Goal: Information Seeking & Learning: Learn about a topic

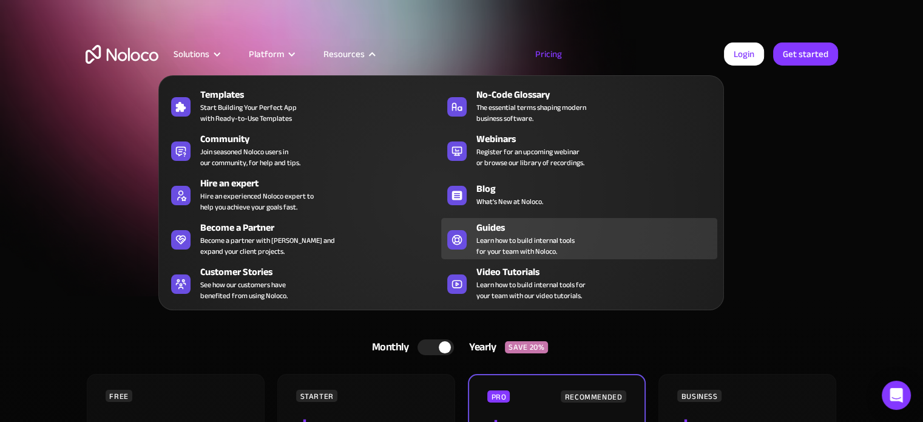
click at [561, 249] on span "Learn how to build internal tools for your team with Noloco." at bounding box center [526, 246] width 98 height 22
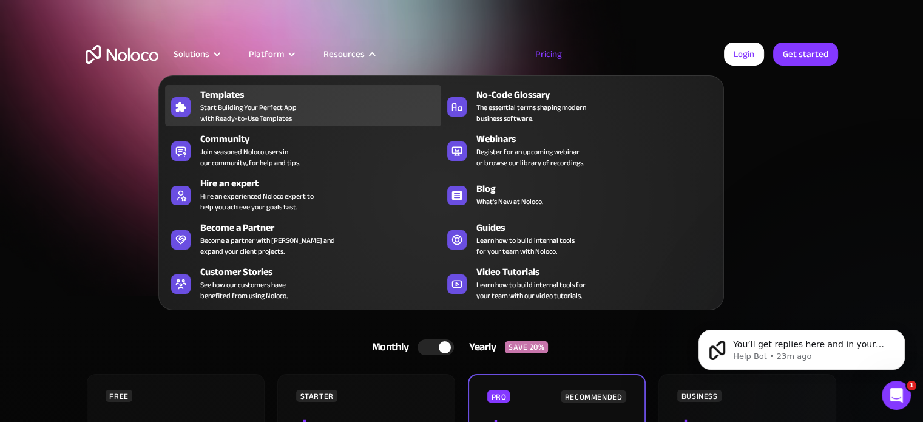
click at [237, 112] on span "Start Building Your Perfect App with Ready-to-Use Templates" at bounding box center [248, 113] width 97 height 22
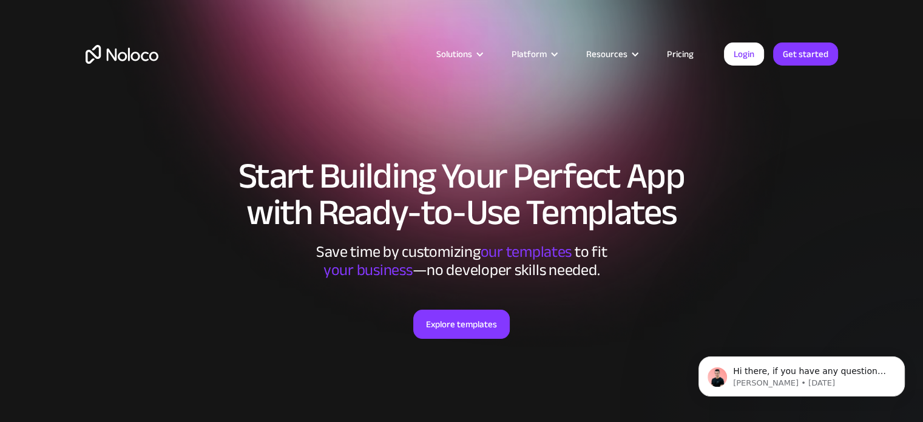
click at [682, 47] on link "Pricing" at bounding box center [680, 54] width 57 height 16
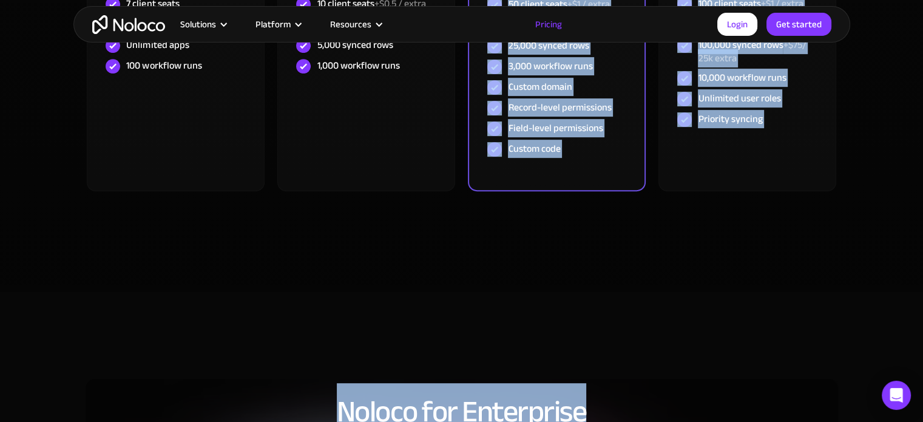
scroll to position [761, 0]
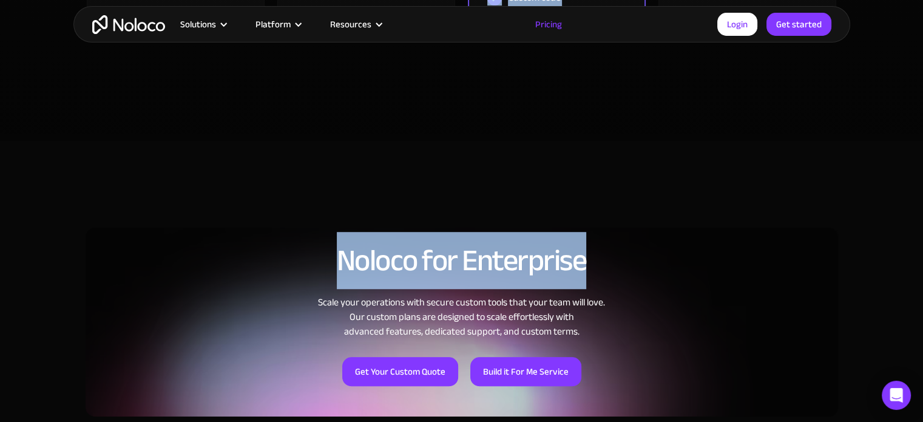
drag, startPoint x: 489, startPoint y: 128, endPoint x: 590, endPoint y: 155, distance: 104.3
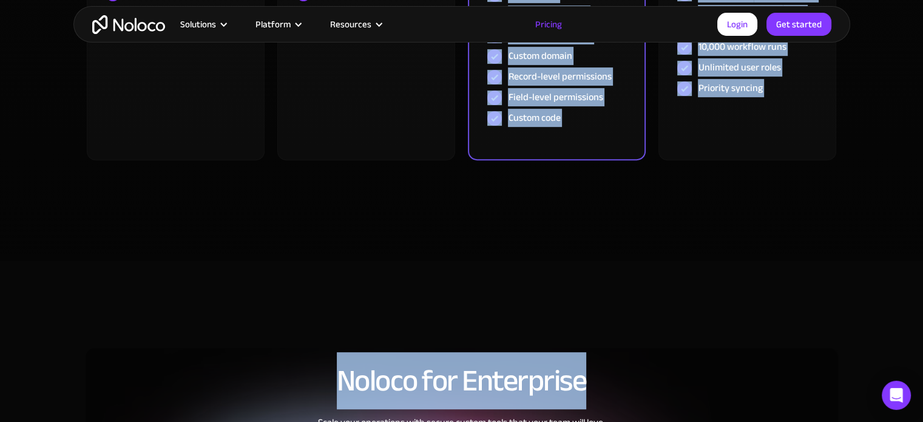
scroll to position [640, 0]
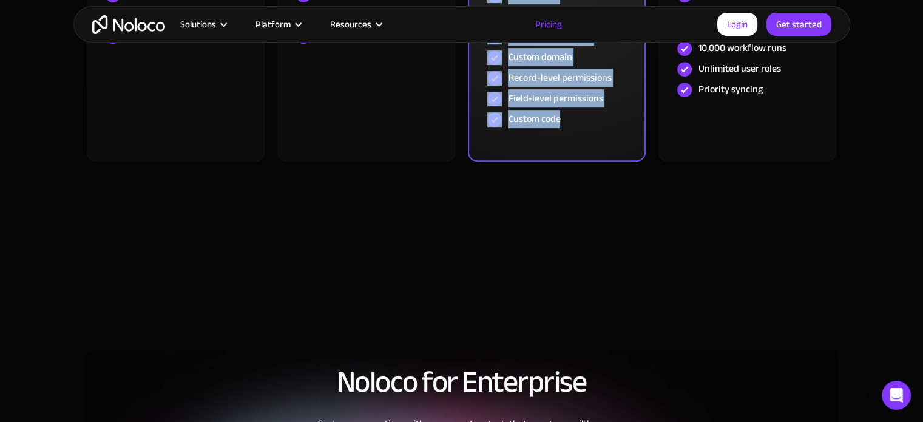
click at [578, 123] on div "Custom code" at bounding box center [557, 119] width 138 height 21
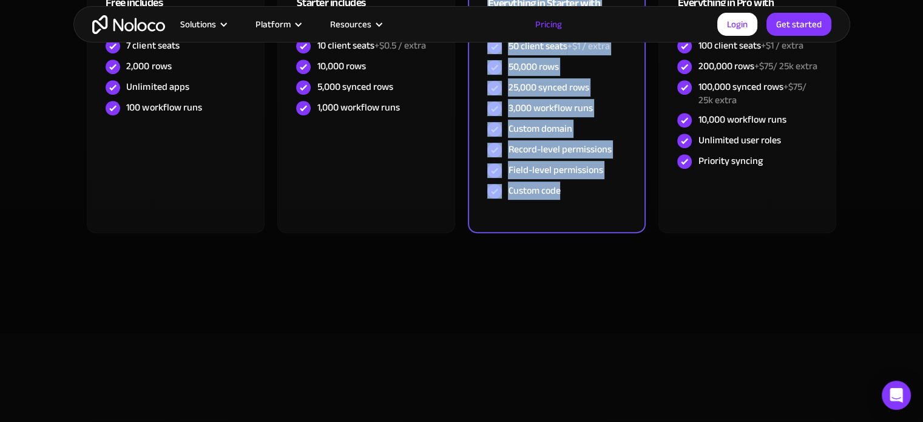
scroll to position [518, 0]
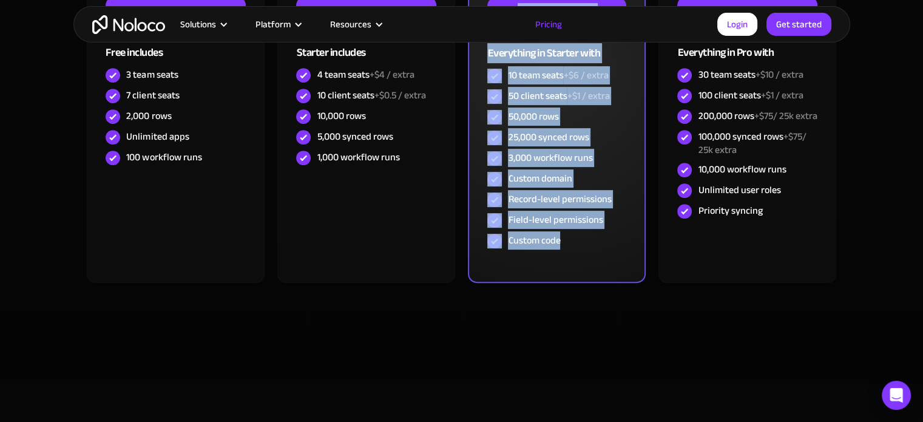
copy div "$ 119 / month For growing teams building client portals and internal tools to o…"
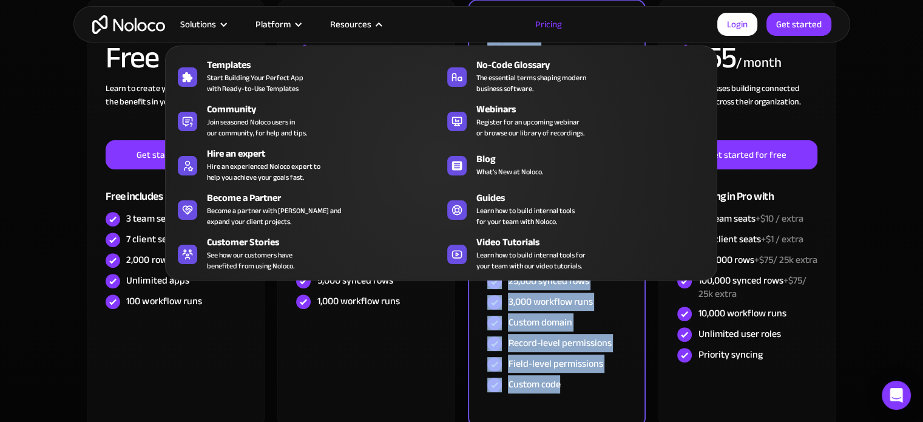
scroll to position [215, 0]
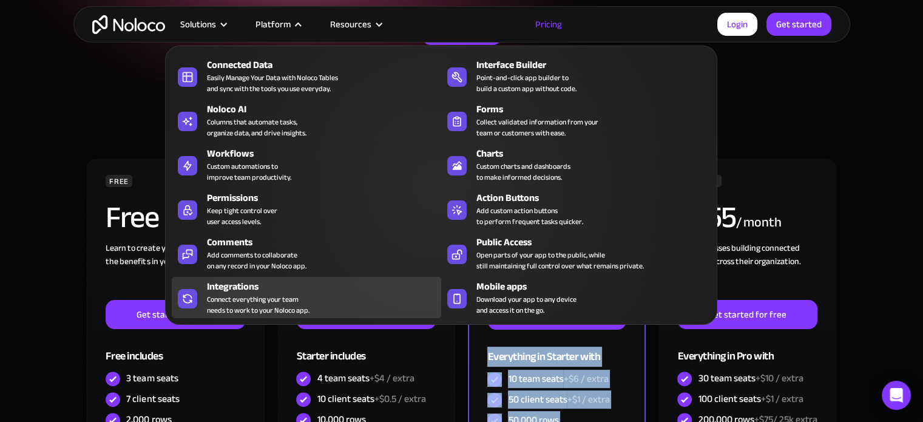
click at [252, 297] on div "Connect everything your team needs to work to your Noloco app." at bounding box center [258, 305] width 103 height 22
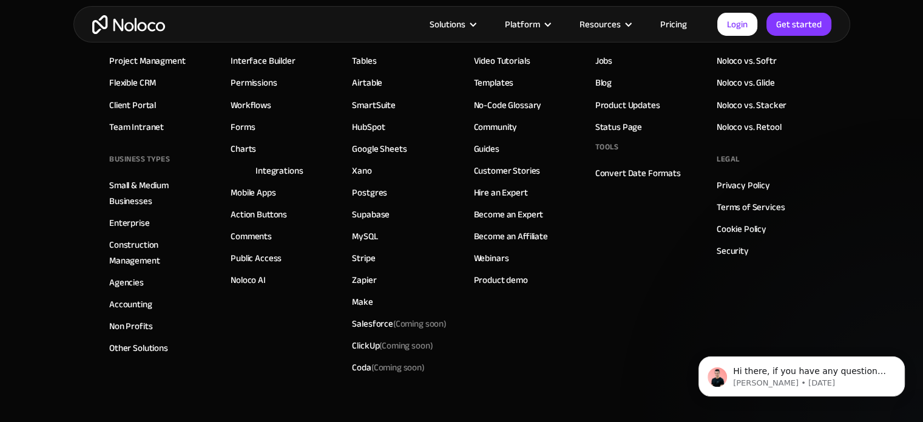
scroll to position [2205, 0]
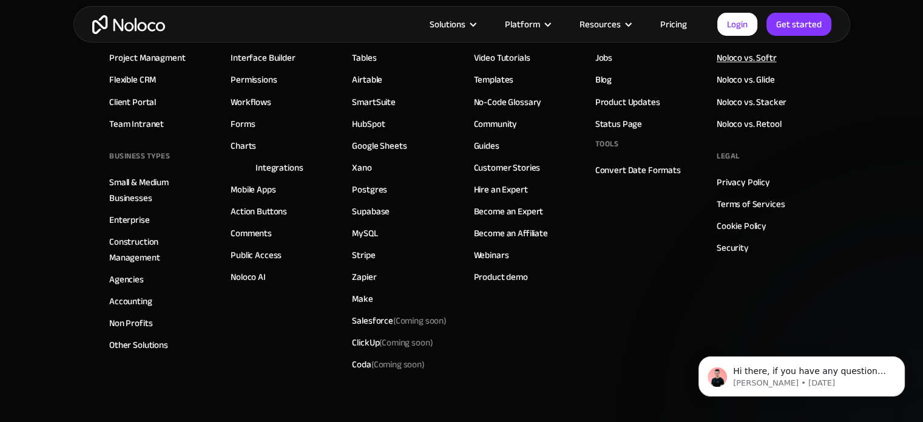
click at [755, 66] on link "Noloco vs. Softr" at bounding box center [747, 58] width 60 height 16
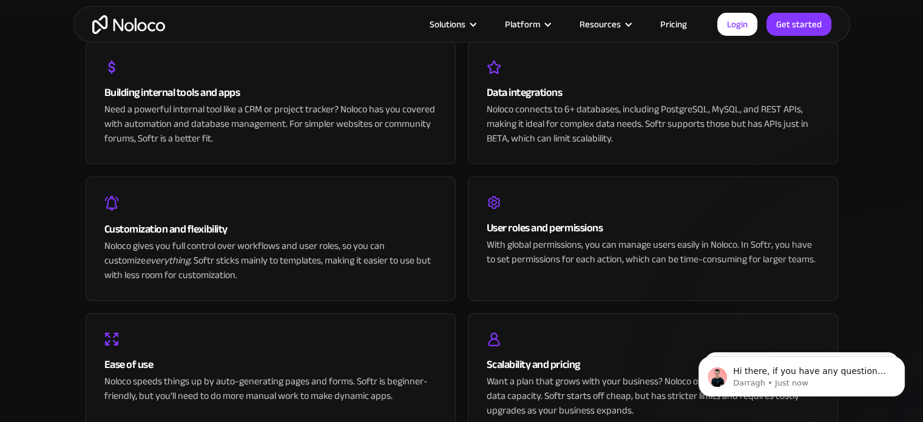
scroll to position [2644, 0]
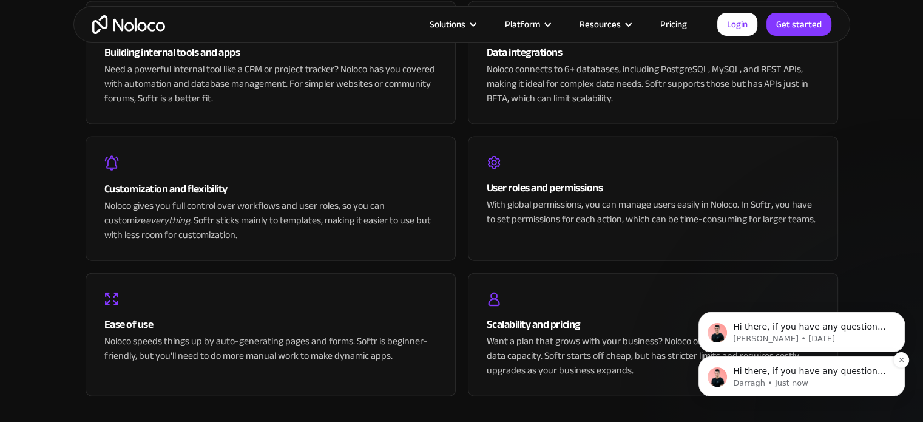
click at [814, 376] on span "Hi there, if you have any questions about how we are different to Softr, just a…" at bounding box center [809, 383] width 153 height 34
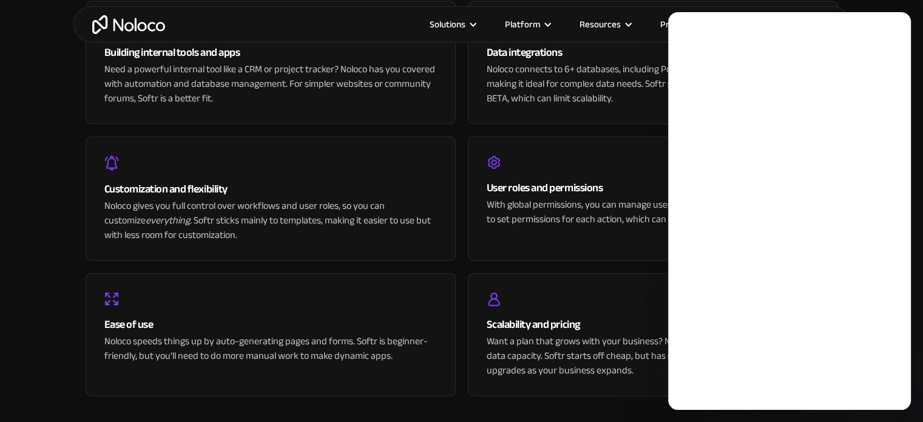
scroll to position [0, 0]
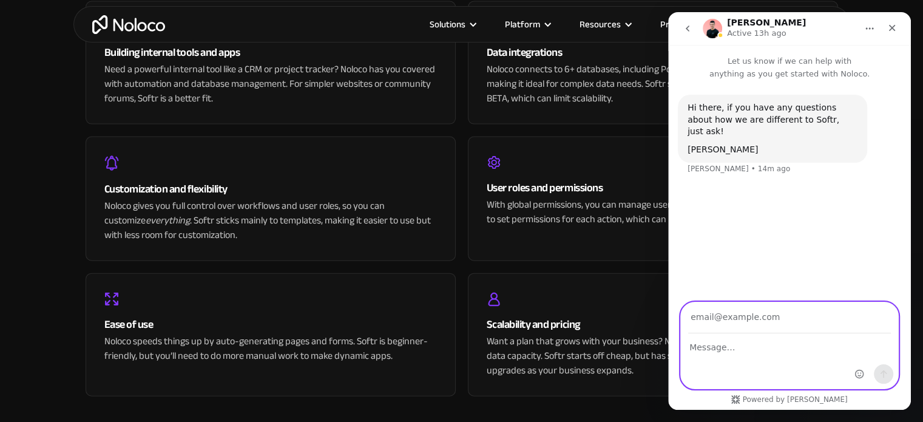
paste input "Hi Noloco team, I’m evaluating Noloco to replace our current guide portal and w…"
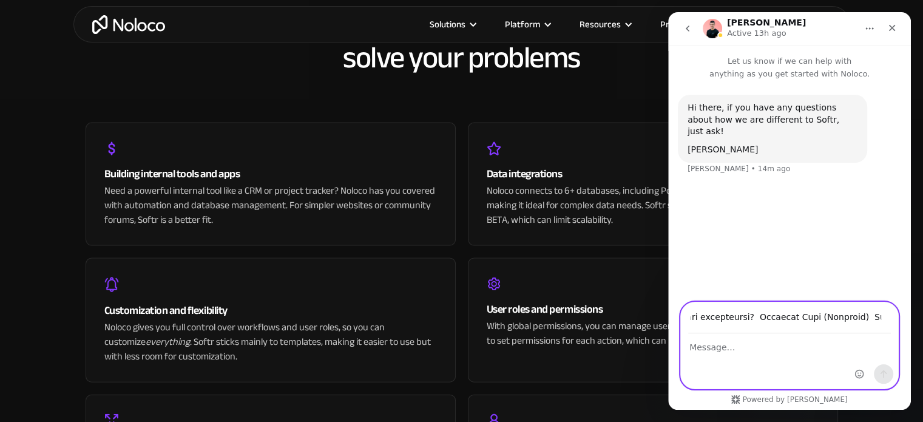
scroll to position [0, 4618]
drag, startPoint x: 716, startPoint y: 319, endPoint x: 653, endPoint y: 236, distance: 104.9
click at [668, 236] on html "Darragh Active 13h ago Let us know if we can help with anything as you get star…" at bounding box center [789, 211] width 243 height 398
type input "Hi Noloco team, I’m evaluating Noloco to replace our current guide portal and w…"
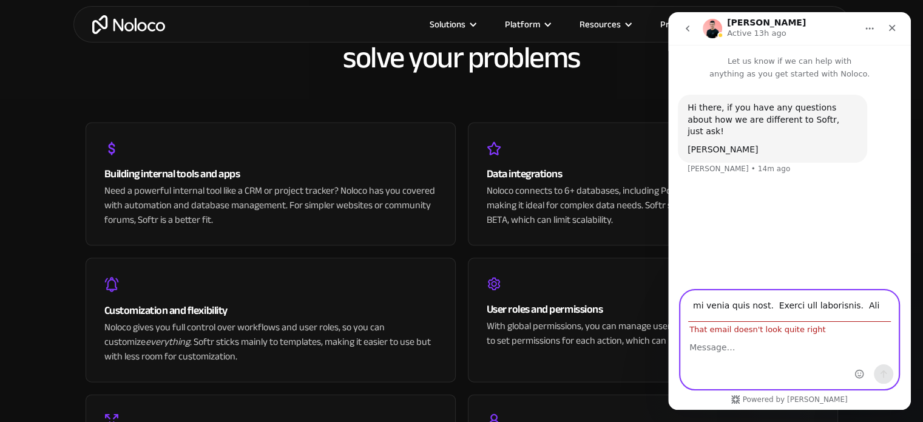
scroll to position [0, 0]
drag, startPoint x: 643, startPoint y: 235, endPoint x: 629, endPoint y: 235, distance: 14.0
click at [629, 235] on div "Data integrations Noloco connects to 6+ databases, including PostgreSQL, MySQL,…" at bounding box center [653, 184] width 370 height 123
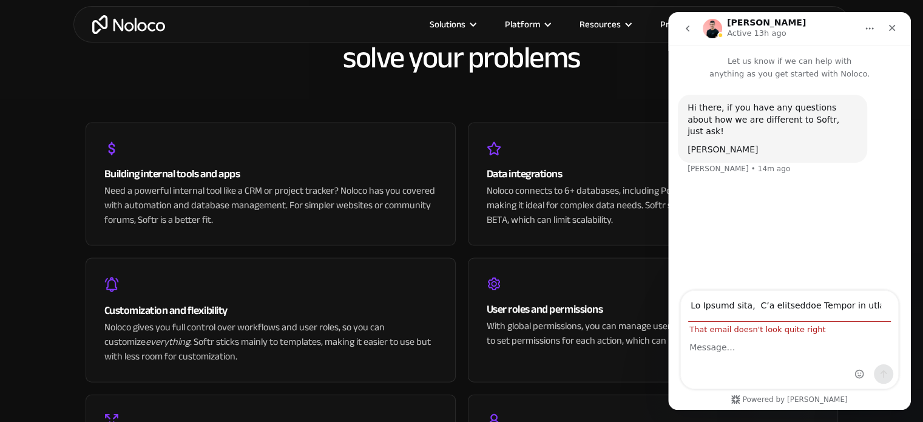
click at [773, 331] on span "That email doesn't look quite right" at bounding box center [757, 329] width 153 height 9
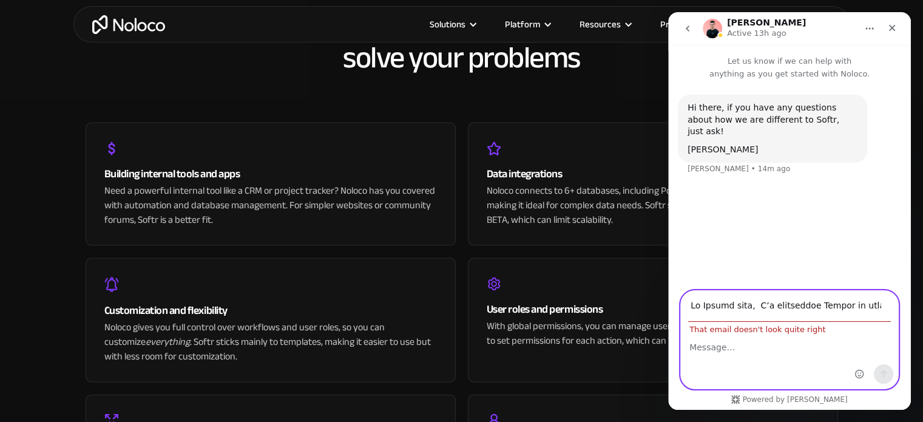
click at [734, 347] on textarea "Message…" at bounding box center [789, 344] width 217 height 21
drag, startPoint x: 691, startPoint y: 305, endPoint x: 932, endPoint y: 308, distance: 241.0
click at [911, 308] on html "Darragh Active 13h ago Let us know if we can help with anything as you get star…" at bounding box center [789, 211] width 243 height 398
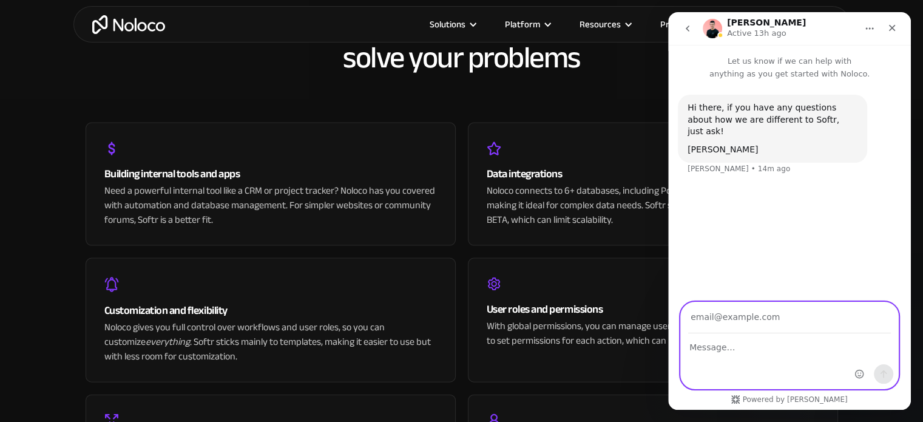
click at [711, 344] on textarea "Message…" at bounding box center [789, 344] width 217 height 21
paste textarea "Hi Noloco team, I’m evaluating Noloco to replace our current guide portal and w…"
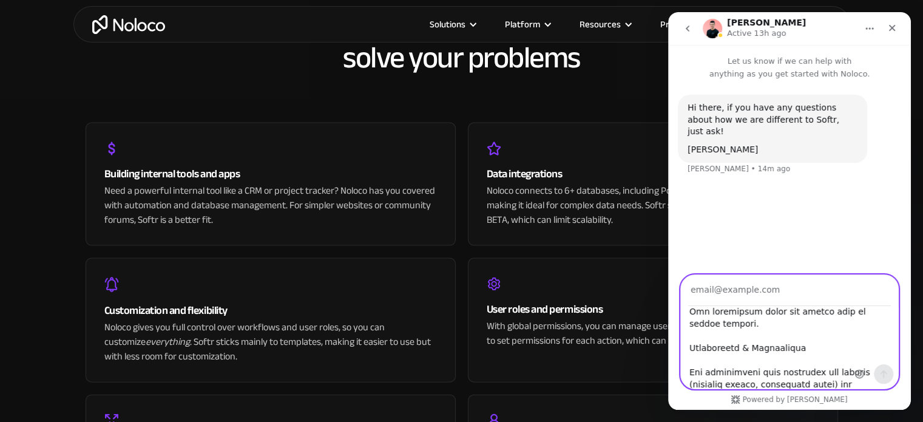
scroll to position [1370, 0]
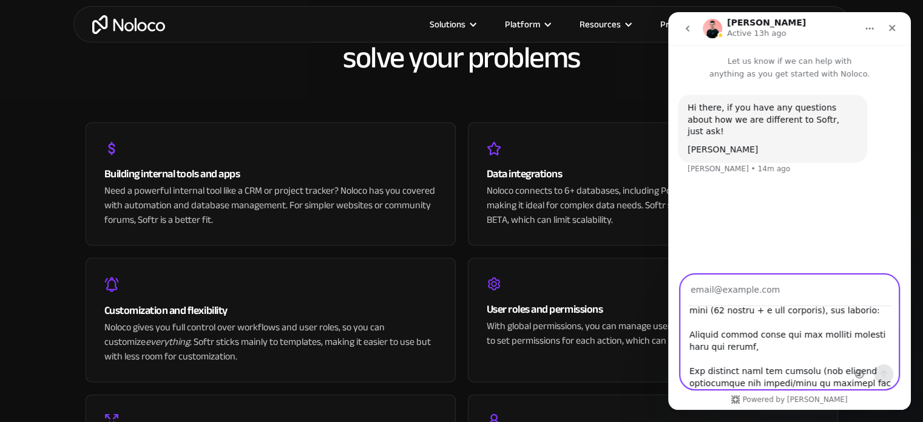
type textarea "Hi Noloco team, I’m evaluating Noloco to replace our current guide portal and w…"
click at [755, 293] on input "Your email" at bounding box center [789, 290] width 203 height 31
type input "p"
type input "info@spainfoodsherpas.com"
click at [885, 371] on icon "Send a message…" at bounding box center [884, 374] width 10 height 10
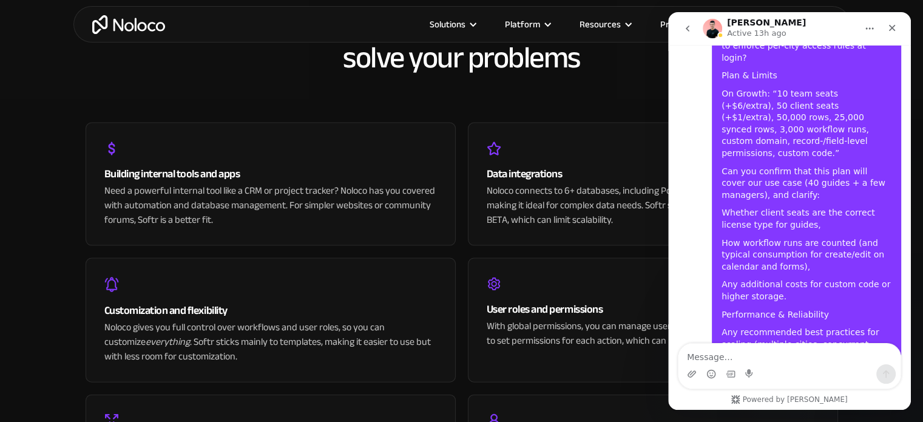
scroll to position [1290, 0]
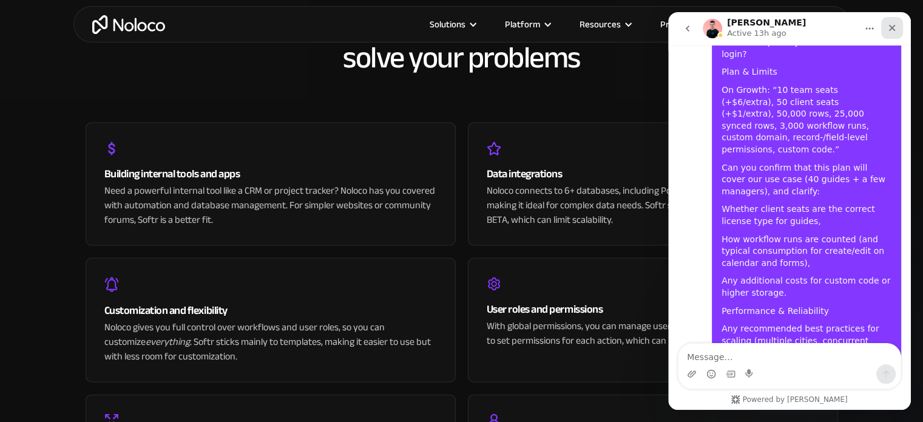
click at [889, 27] on icon "Close" at bounding box center [893, 28] width 10 height 10
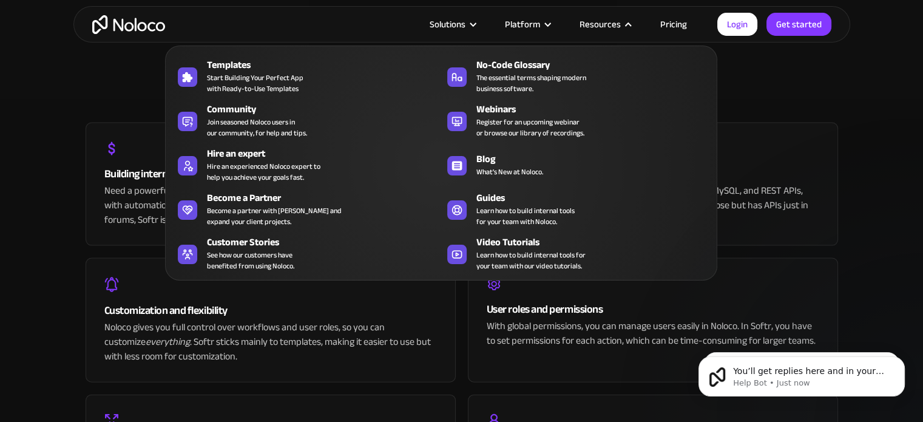
scroll to position [1401, 0]
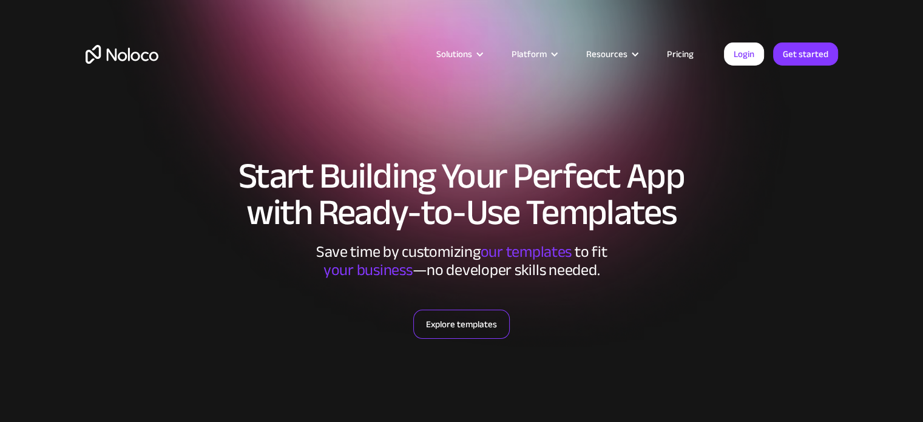
click at [499, 332] on link "Explore templates" at bounding box center [461, 324] width 97 height 29
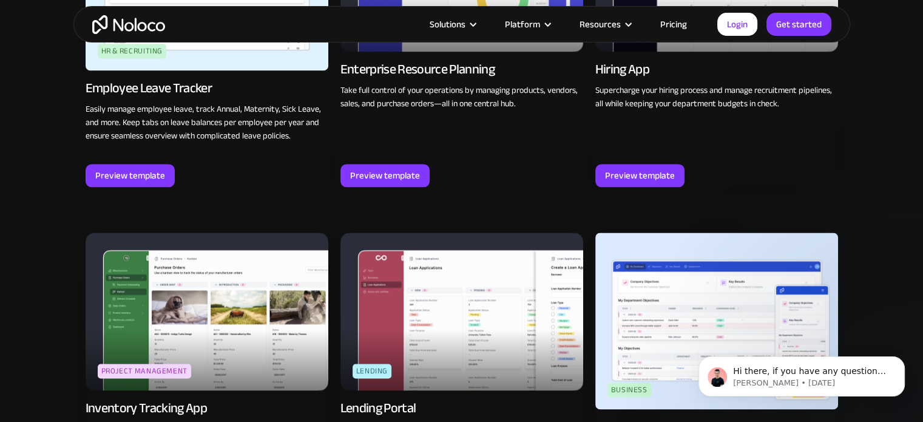
scroll to position [1571, 0]
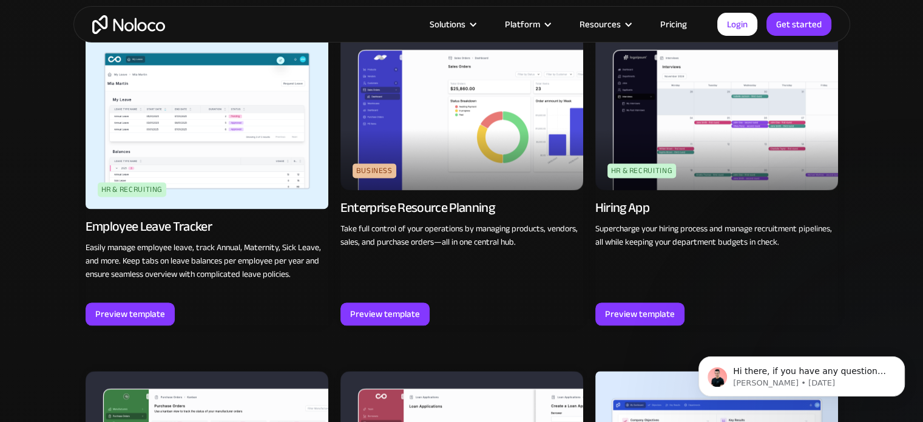
click at [216, 168] on img at bounding box center [207, 120] width 243 height 177
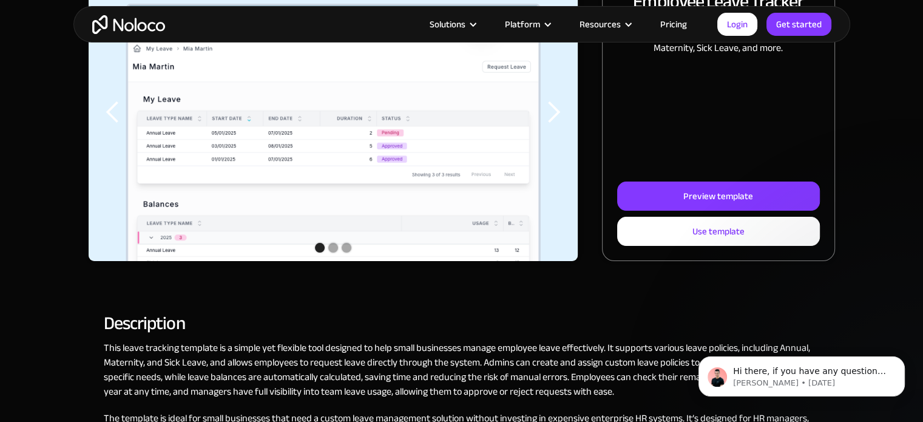
click at [336, 252] on div "carousel" at bounding box center [334, 249] width 490 height 24
click at [333, 248] on div "Show slide 2 of 3" at bounding box center [333, 248] width 10 height 10
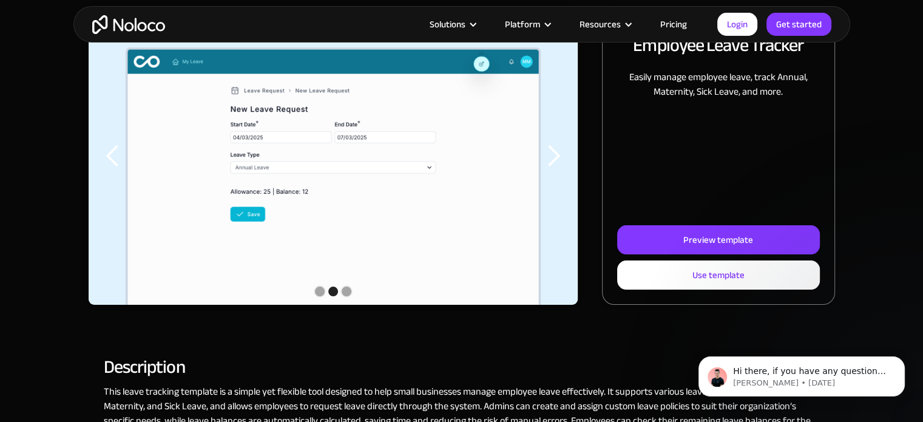
scroll to position [121, 0]
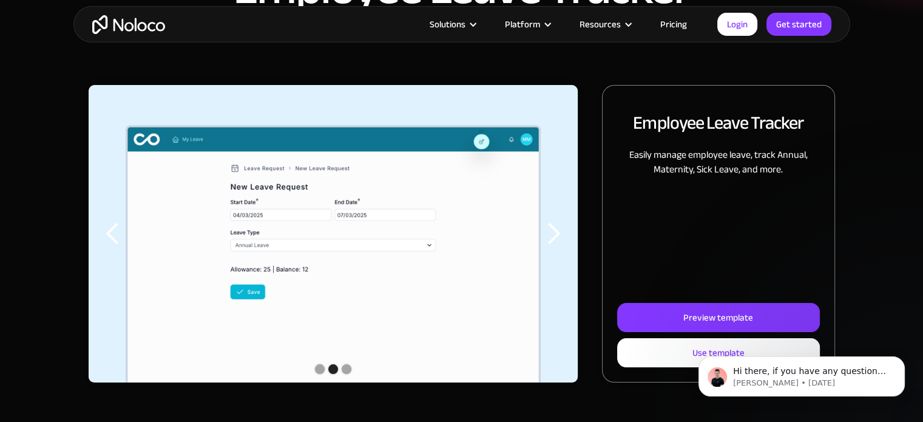
click at [347, 365] on div "Show slide 3 of 3" at bounding box center [347, 369] width 10 height 10
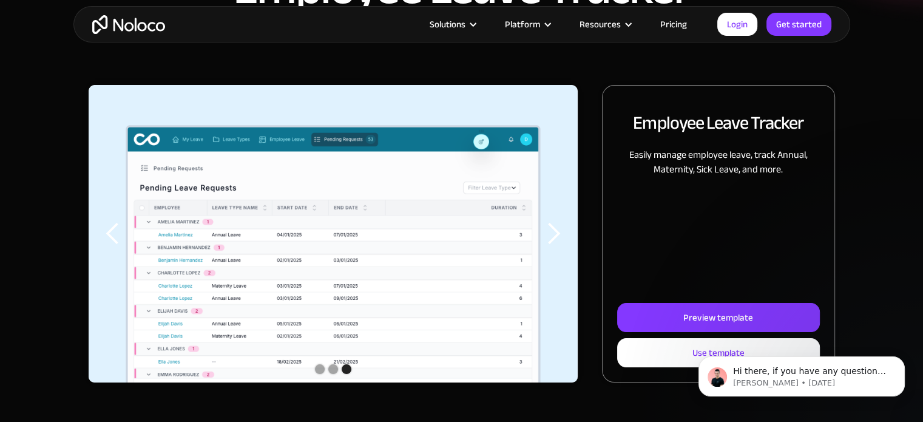
click at [335, 372] on div "Show slide 2 of 3" at bounding box center [333, 369] width 10 height 10
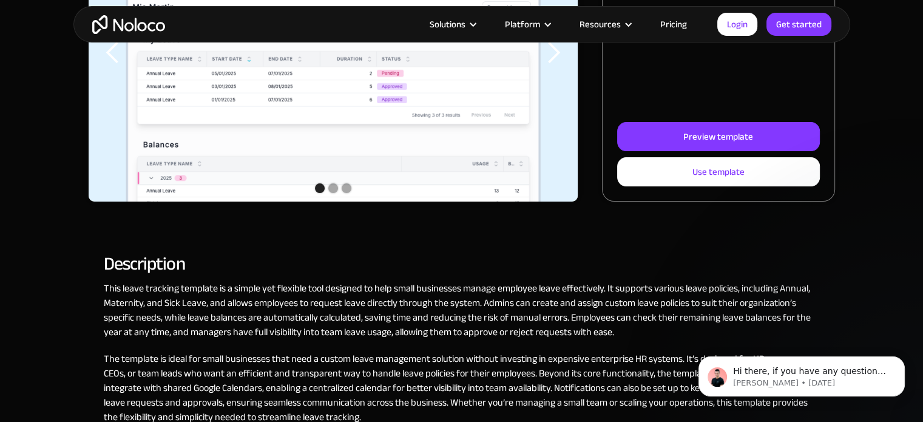
scroll to position [304, 0]
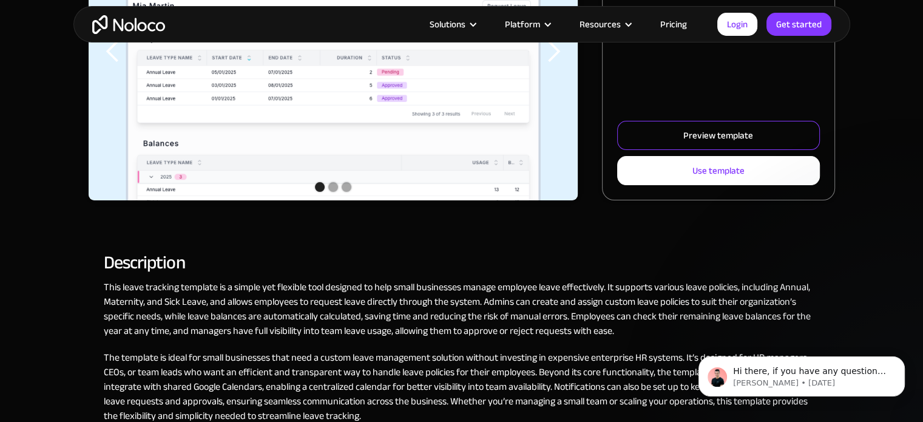
click at [722, 136] on div "Preview template" at bounding box center [719, 135] width 70 height 16
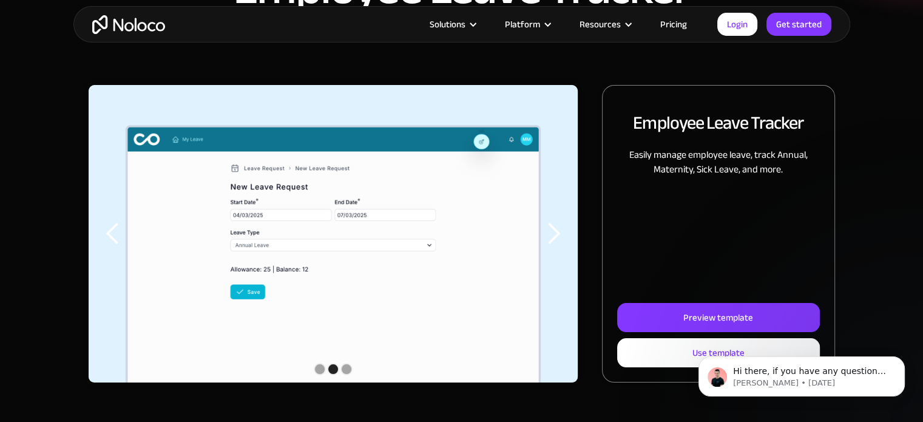
scroll to position [0, 0]
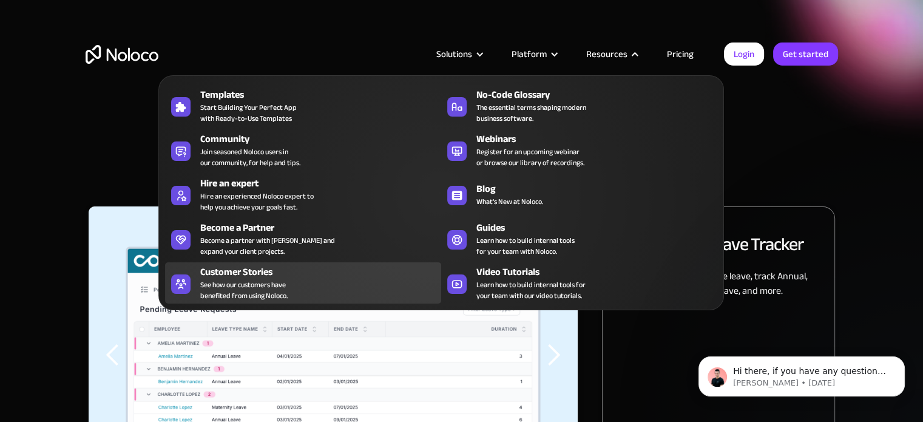
click at [260, 287] on span "See how our customers have benefited from using Noloco." at bounding box center [243, 290] width 87 height 22
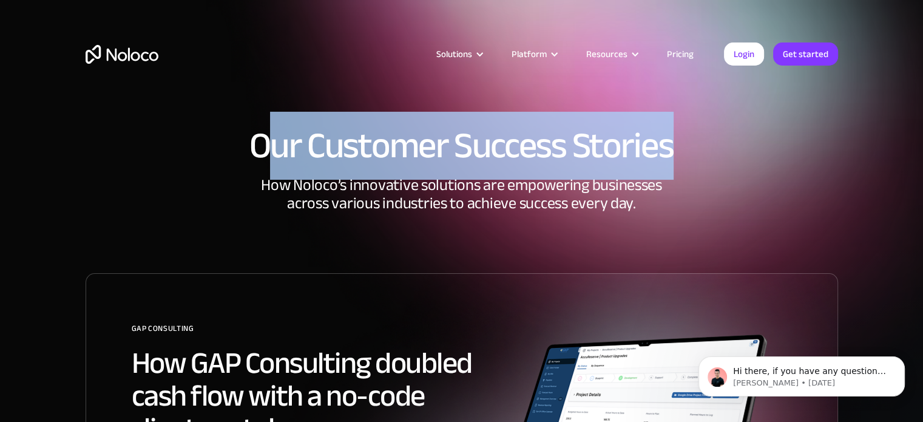
drag, startPoint x: 262, startPoint y: 154, endPoint x: 683, endPoint y: 155, distance: 421.3
click at [683, 155] on h1 "Our Customer Success Stories" at bounding box center [462, 145] width 753 height 36
click at [605, 154] on h1 "Our Customer Success Stories" at bounding box center [462, 145] width 753 height 36
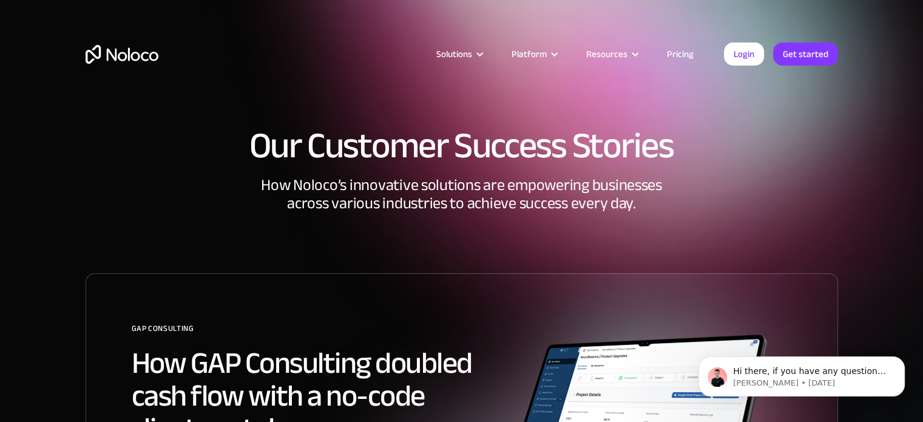
click at [680, 51] on link "Pricing" at bounding box center [680, 54] width 57 height 16
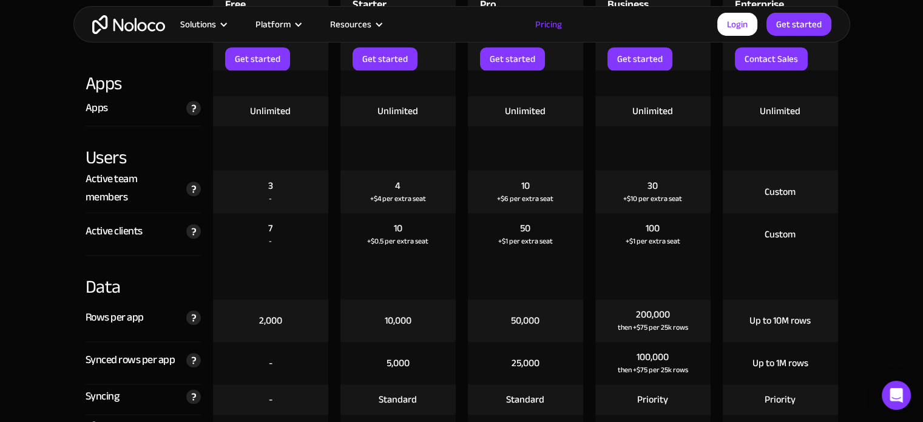
scroll to position [1396, 0]
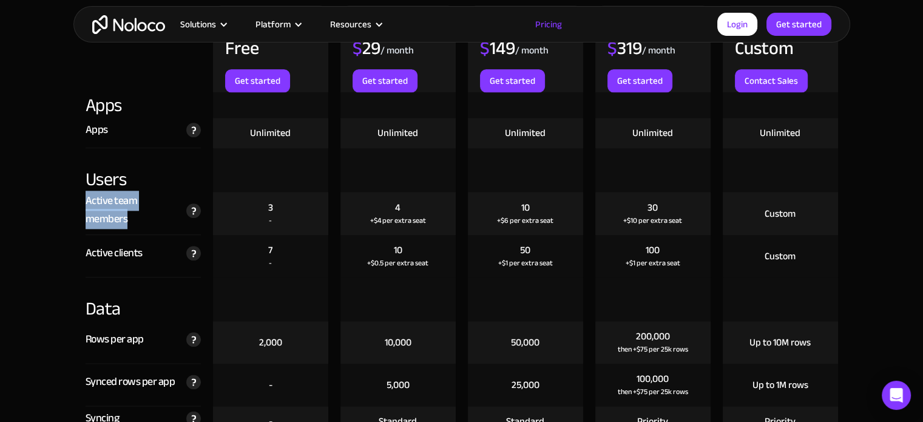
drag, startPoint x: 87, startPoint y: 201, endPoint x: 129, endPoint y: 219, distance: 45.7
click at [129, 219] on div "Active team members" at bounding box center [133, 210] width 95 height 36
copy div "Active team members"
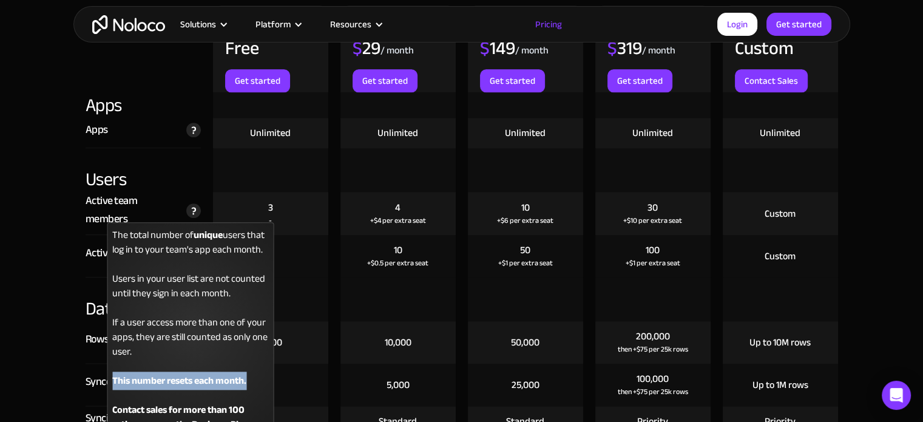
drag, startPoint x: 112, startPoint y: 378, endPoint x: 248, endPoint y: 380, distance: 135.4
click at [248, 380] on strong "This number resets each month. ‍ Contact sales for more than 100 active users o…" at bounding box center [181, 403] width 139 height 62
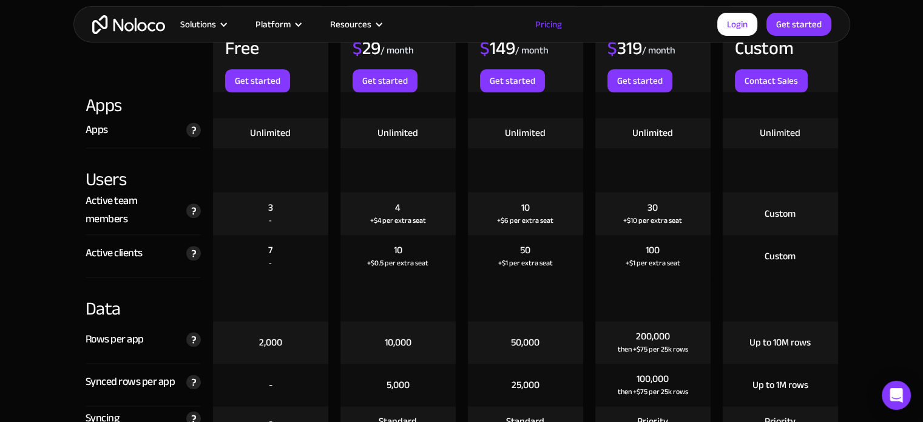
copy strong "This number resets each month."
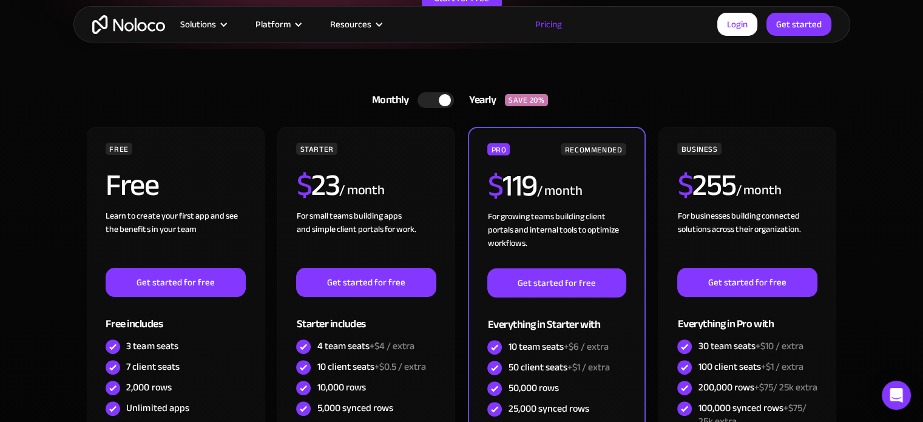
scroll to position [84, 0]
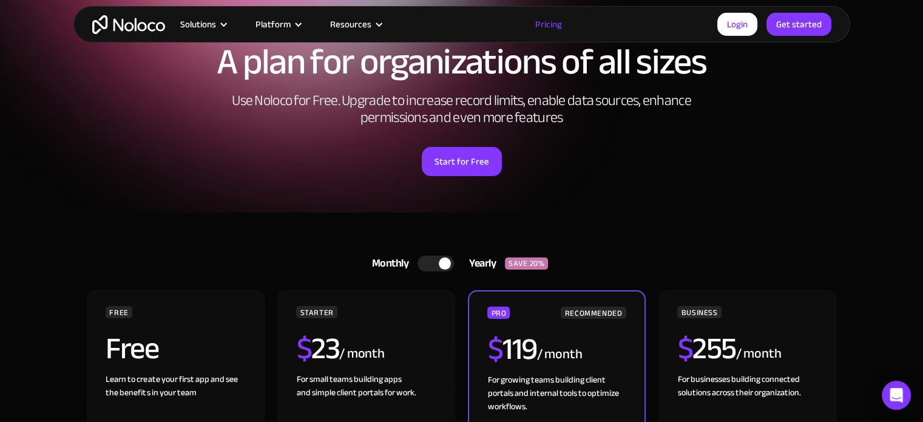
click at [430, 270] on div at bounding box center [436, 264] width 36 height 16
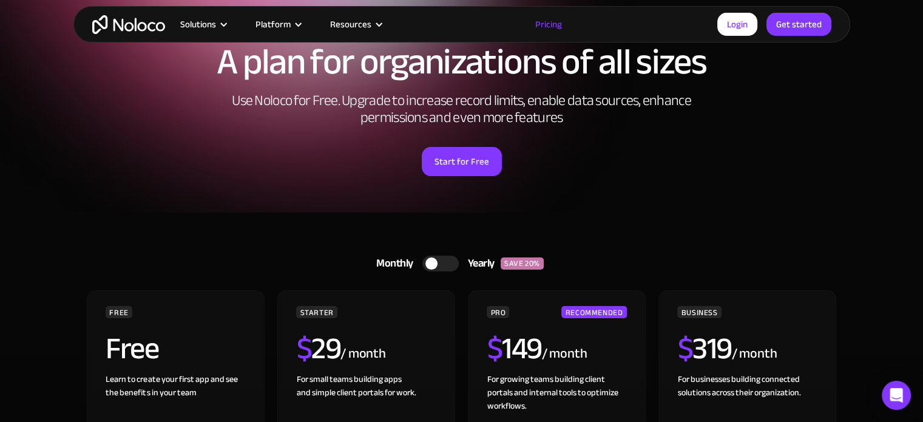
click at [452, 267] on div at bounding box center [441, 264] width 36 height 16
